Goal: Information Seeking & Learning: Understand process/instructions

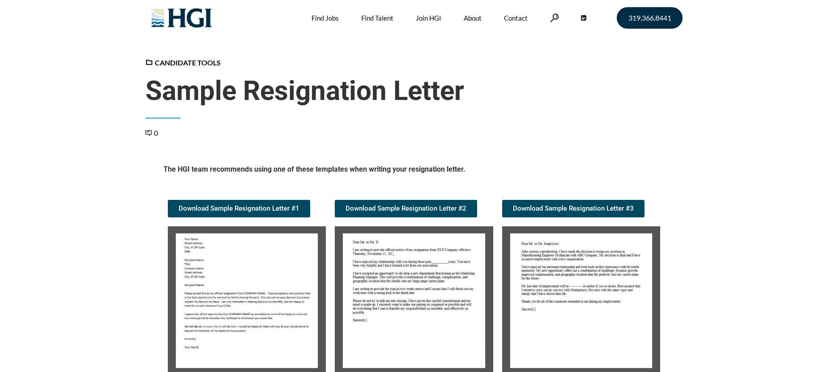
click at [237, 309] on img at bounding box center [247, 300] width 158 height 149
click at [240, 300] on img at bounding box center [247, 300] width 158 height 149
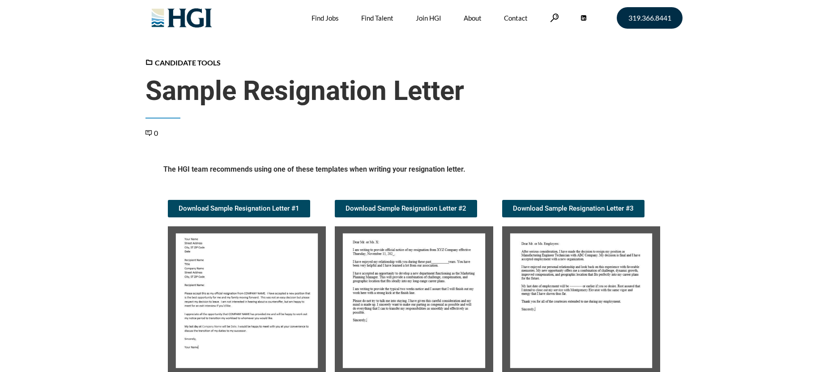
click at [240, 300] on img at bounding box center [247, 300] width 158 height 149
click at [263, 308] on img at bounding box center [247, 300] width 158 height 149
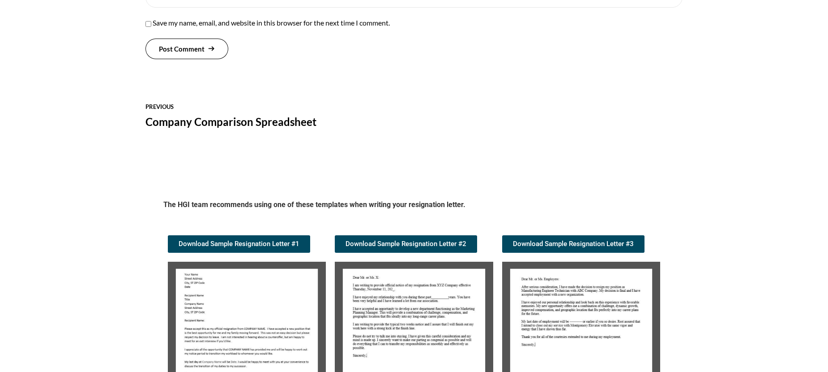
scroll to position [821, 0]
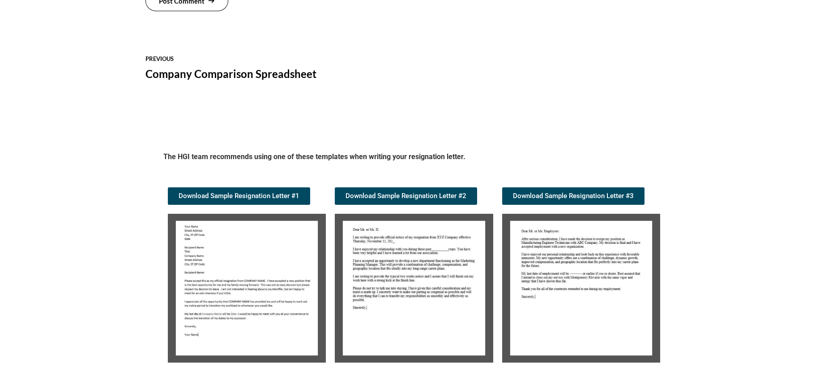
click at [268, 274] on img at bounding box center [247, 288] width 158 height 149
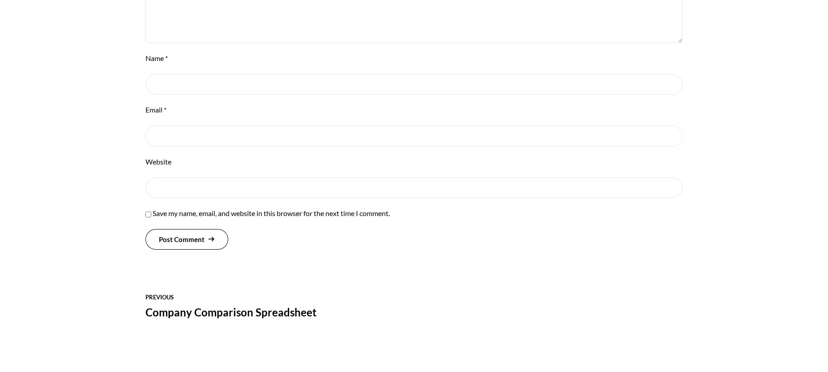
scroll to position [469, 0]
